Goal: Task Accomplishment & Management: Use online tool/utility

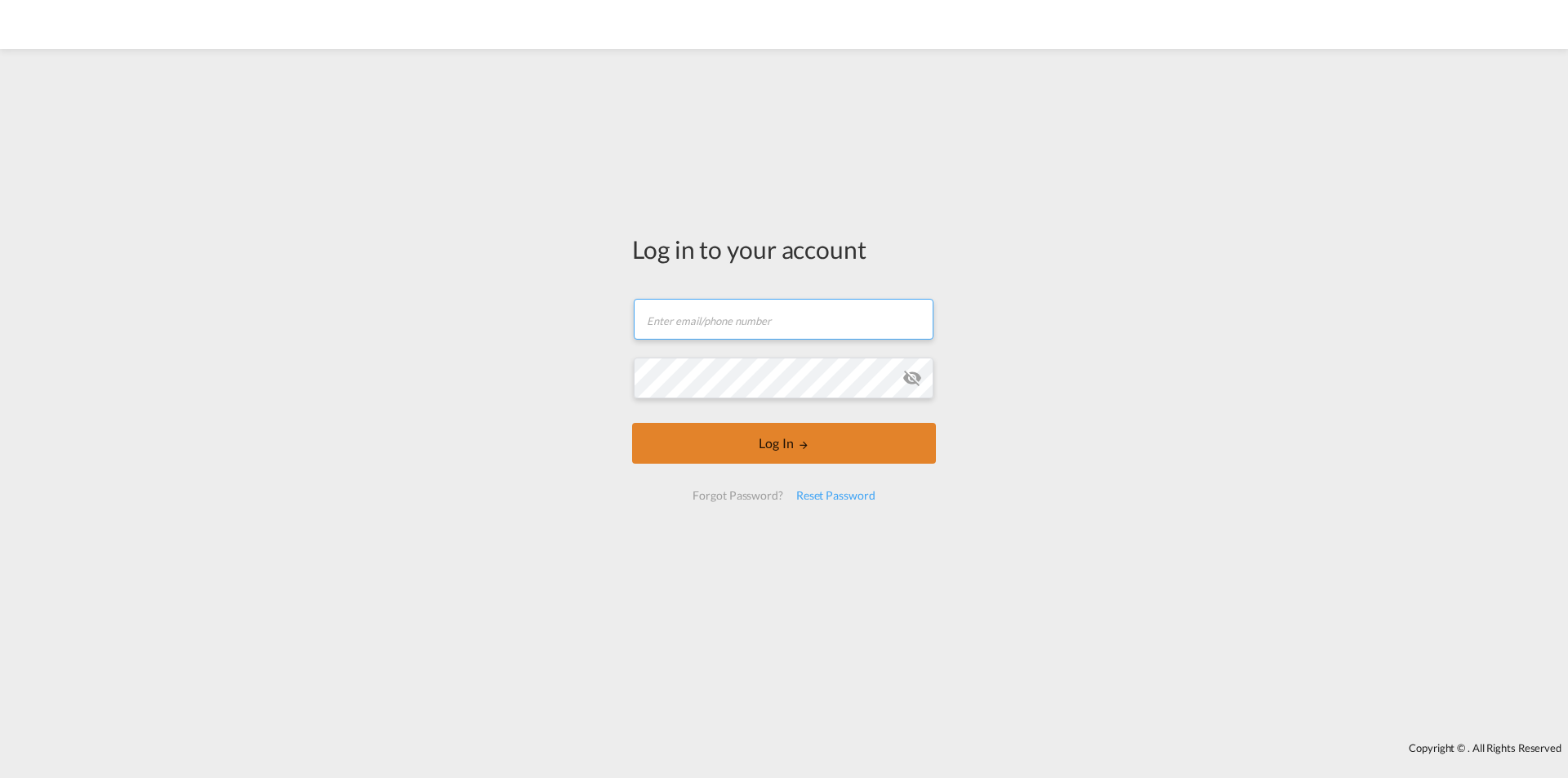
type input "[PERSON_NAME][EMAIL_ADDRESS][PERSON_NAME][DOMAIN_NAME]"
click at [875, 438] on button "Log In" at bounding box center [784, 443] width 304 height 41
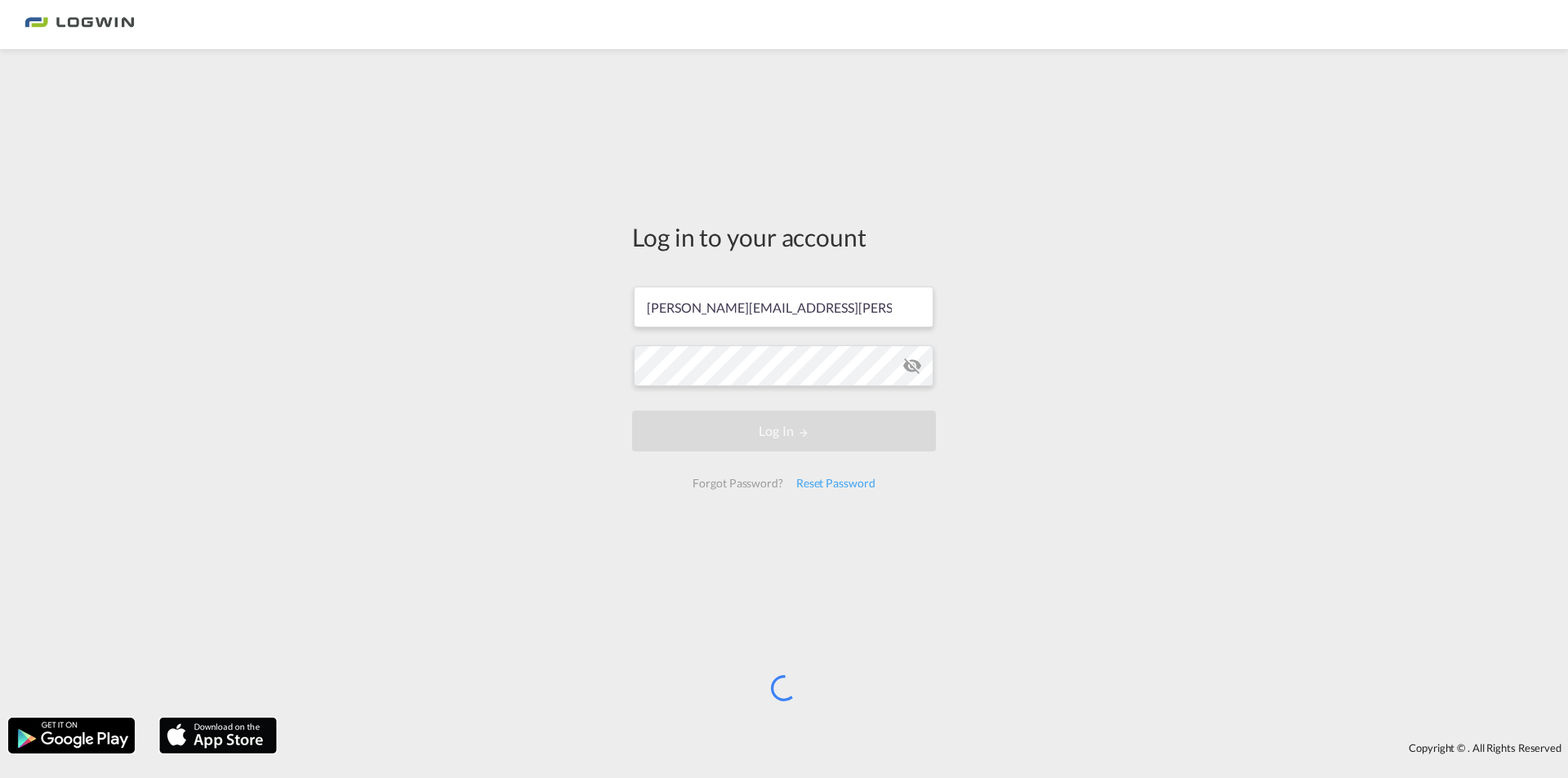
click at [910, 360] on md-icon "icon-eye-off" at bounding box center [912, 366] width 19 height 19
click at [910, 361] on md-icon "icon-eye-off" at bounding box center [912, 366] width 19 height 19
click at [302, 355] on div "Log in to your account philip.reiche@logwin-logistics.com Log In Forgot Passwor…" at bounding box center [784, 383] width 1568 height 653
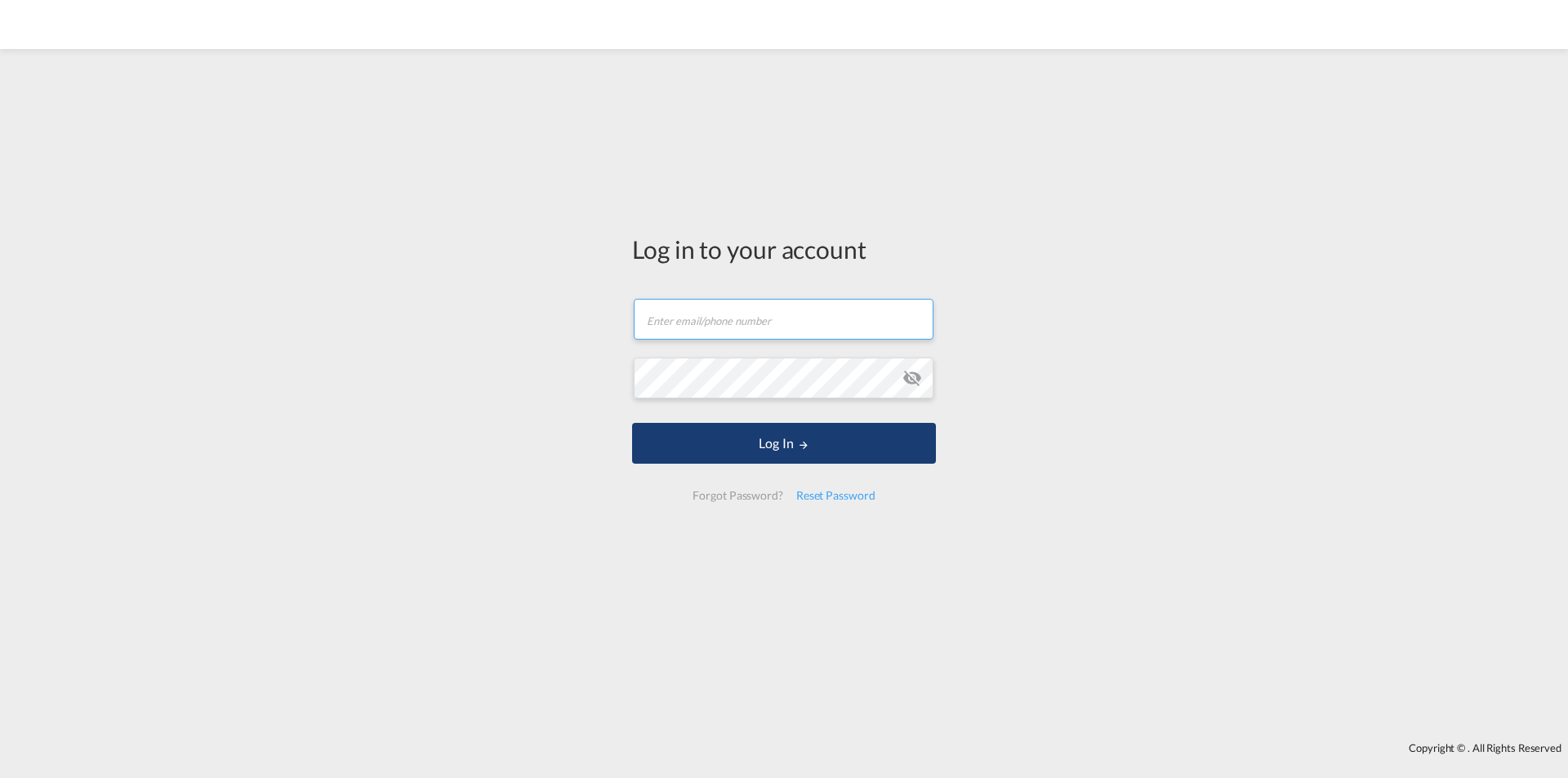
type input "[PERSON_NAME][EMAIL_ADDRESS][PERSON_NAME][DOMAIN_NAME]"
click at [836, 449] on button "Log In" at bounding box center [784, 443] width 304 height 41
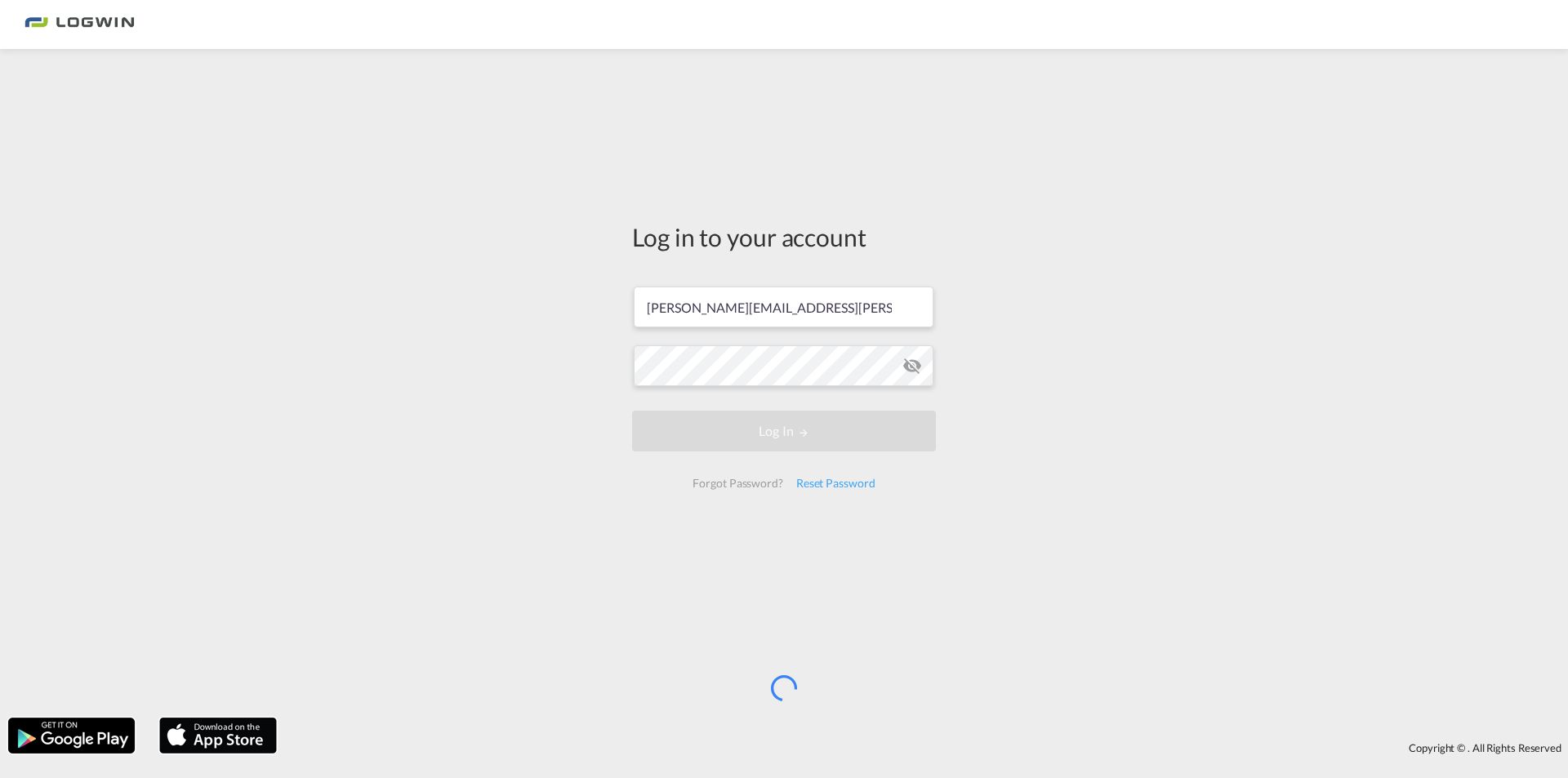
click at [486, 261] on div "Log in to your account [PERSON_NAME][EMAIL_ADDRESS][PERSON_NAME][DOMAIN_NAME] L…" at bounding box center [784, 383] width 1568 height 653
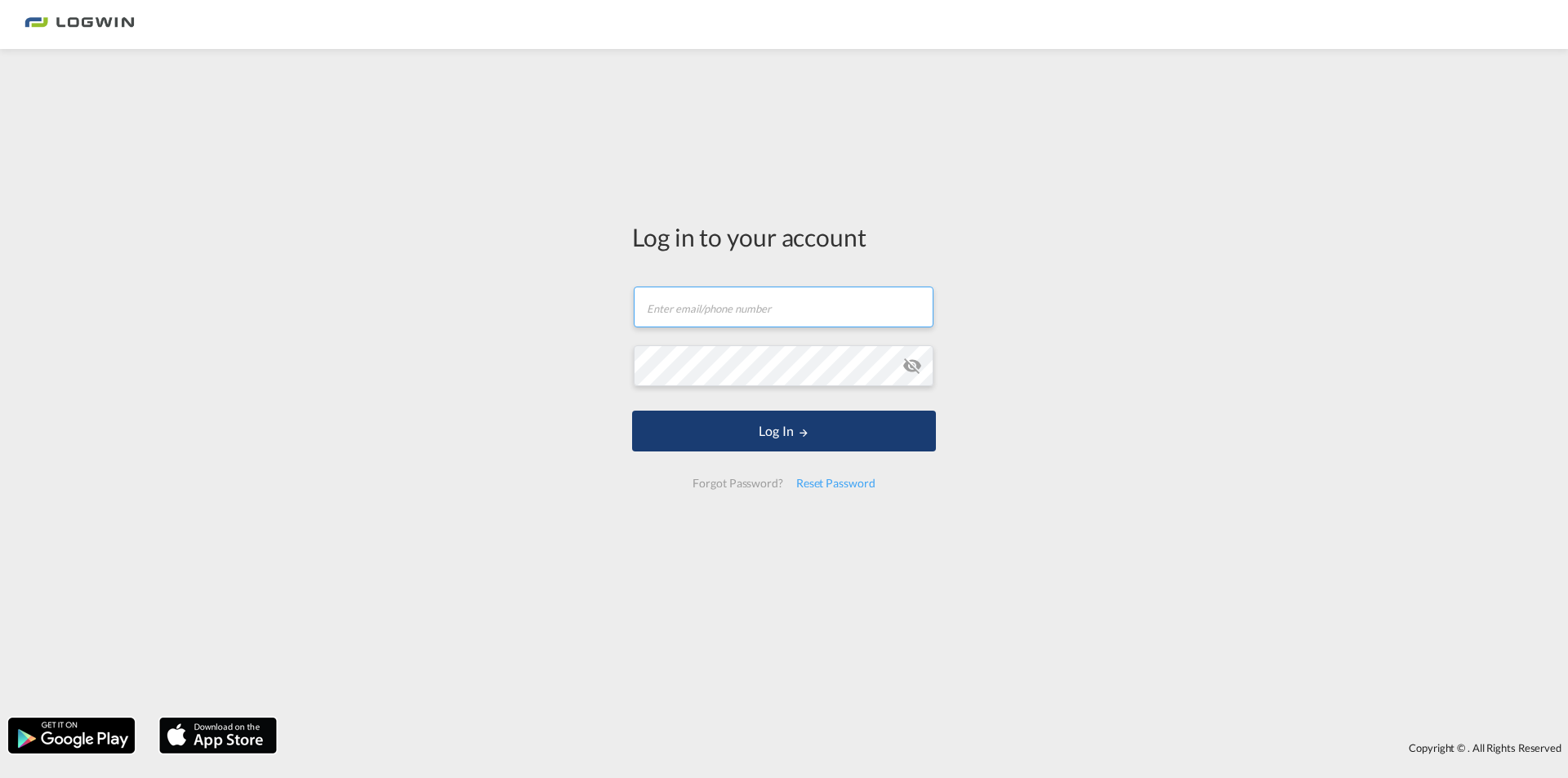
type input "[PERSON_NAME][EMAIL_ADDRESS][PERSON_NAME][DOMAIN_NAME]"
click at [738, 426] on button "Log In" at bounding box center [784, 431] width 304 height 41
